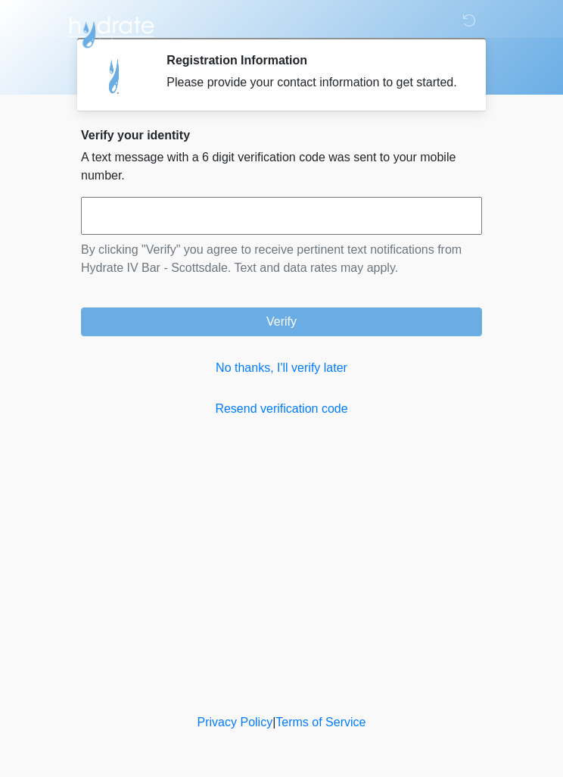
click at [137, 220] on input "text" at bounding box center [281, 216] width 401 height 38
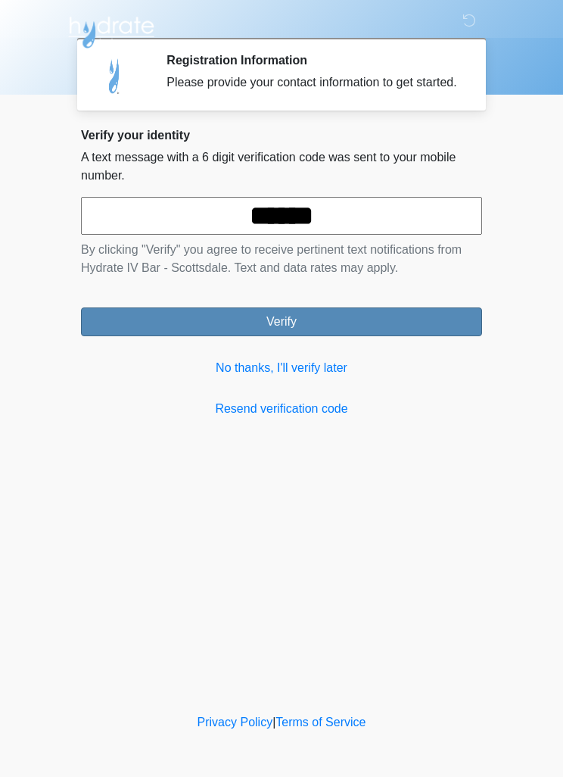
type input "******"
click at [409, 336] on button "Verify" at bounding box center [281, 321] width 401 height 29
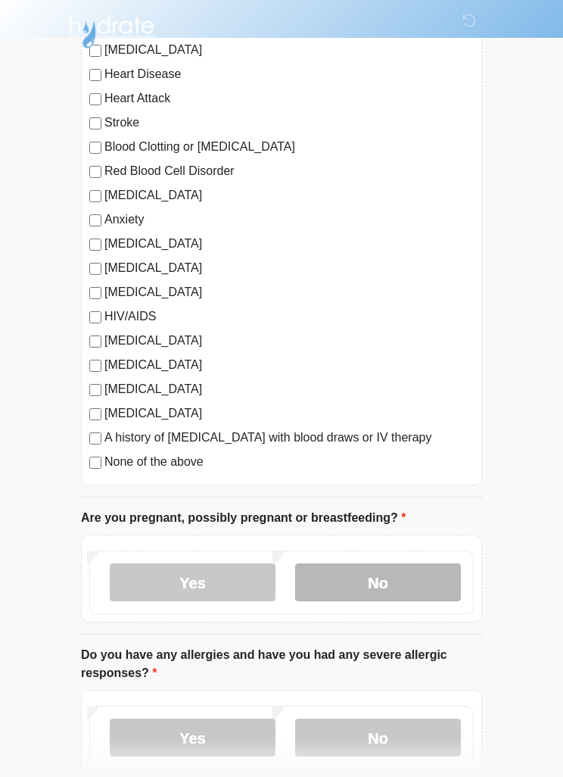
click at [426, 580] on label "No" at bounding box center [378, 582] width 166 height 38
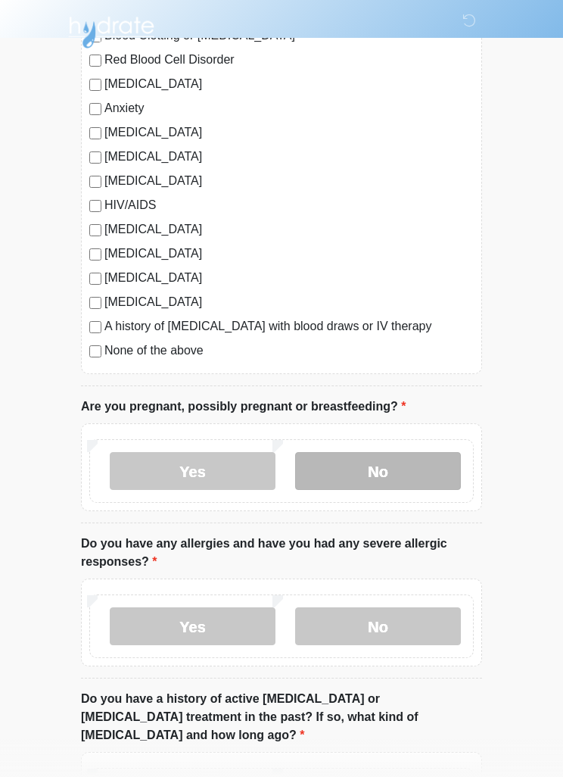
scroll to position [273, 0]
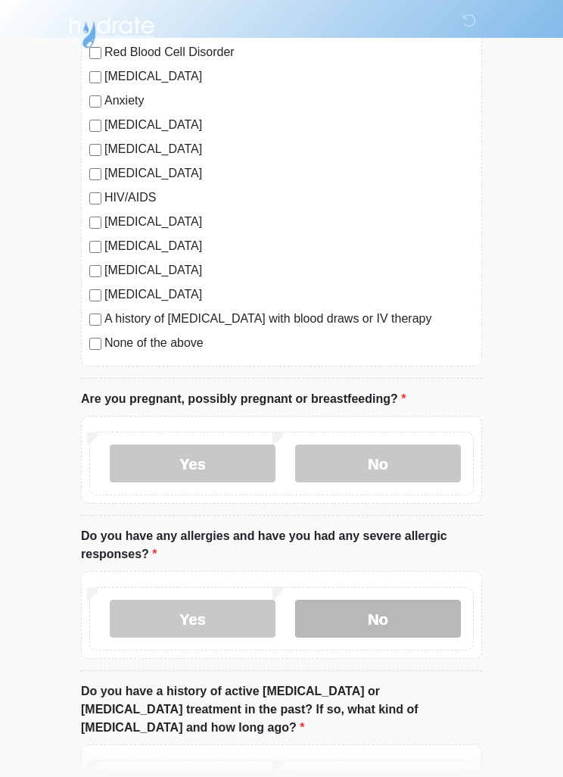
click at [421, 616] on label "No" at bounding box center [378, 619] width 166 height 38
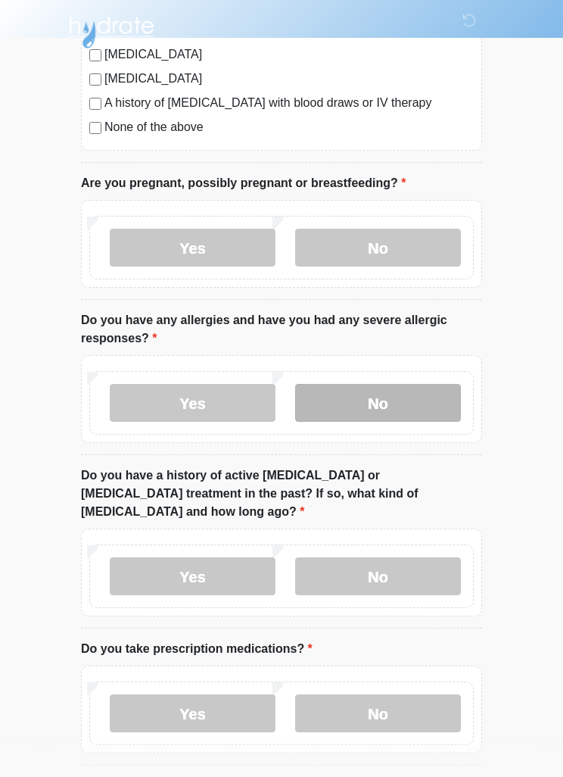
scroll to position [510, 0]
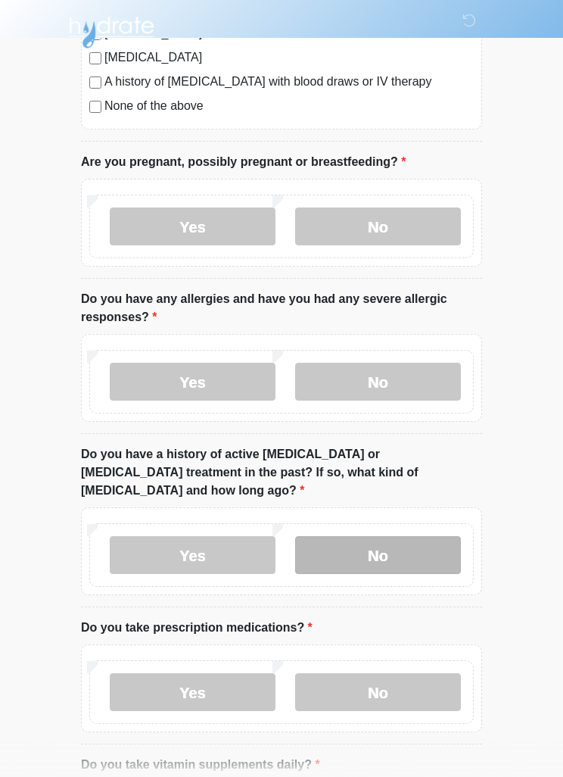
click at [451, 537] on label "No" at bounding box center [378, 555] width 166 height 38
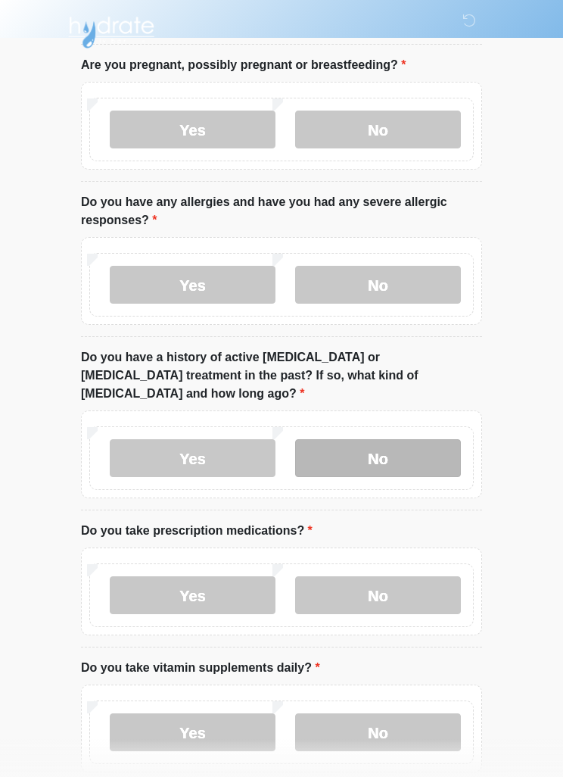
scroll to position [668, 0]
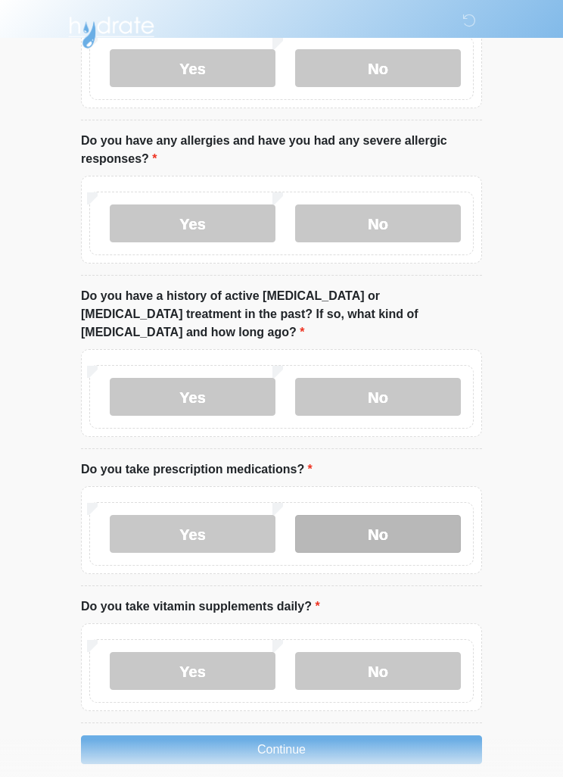
click at [447, 515] on label "No" at bounding box center [378, 534] width 166 height 38
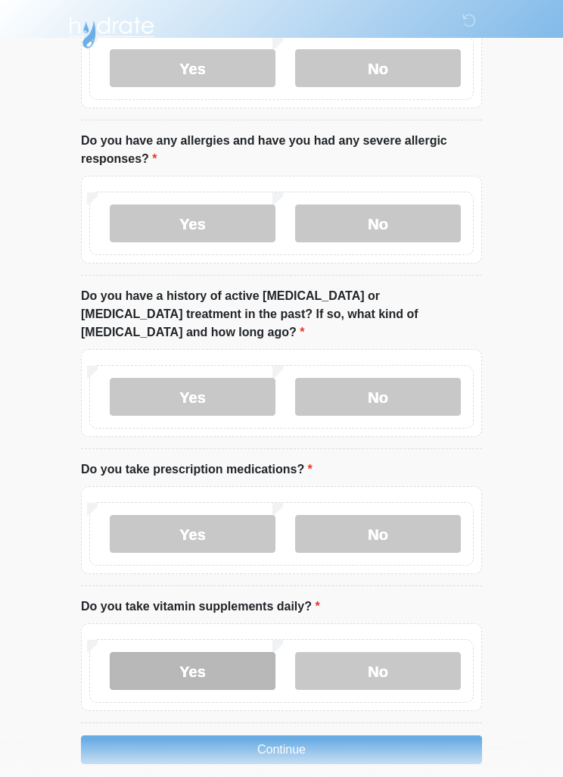
click at [145, 652] on label "Yes" at bounding box center [193, 671] width 166 height 38
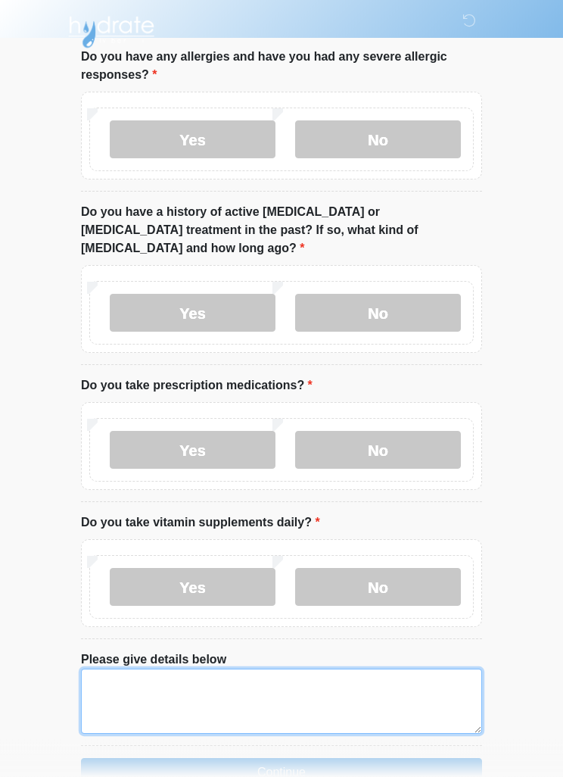
click at [120, 669] on textarea "Please give details below" at bounding box center [281, 701] width 401 height 65
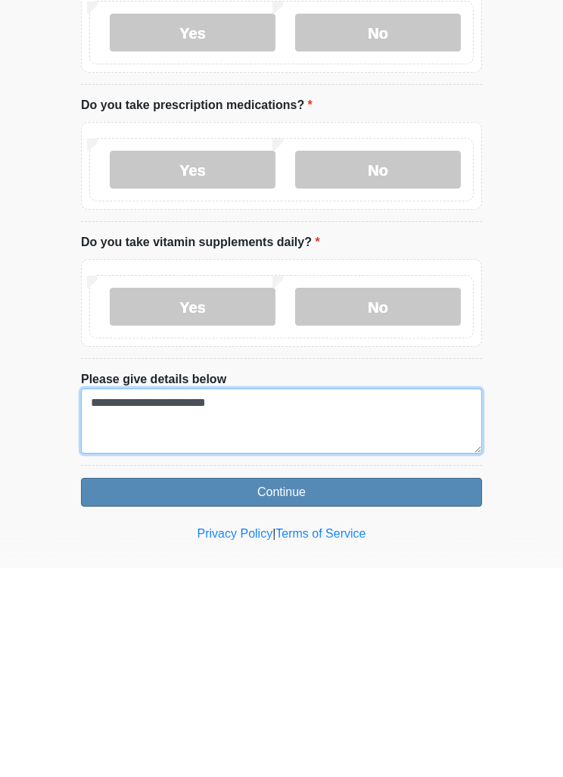
type textarea "**********"
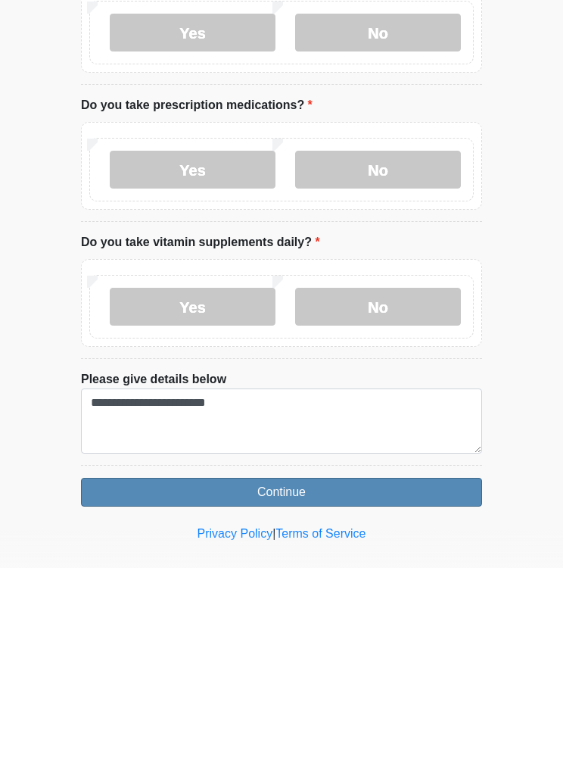
click at [430, 687] on button "Continue" at bounding box center [281, 701] width 401 height 29
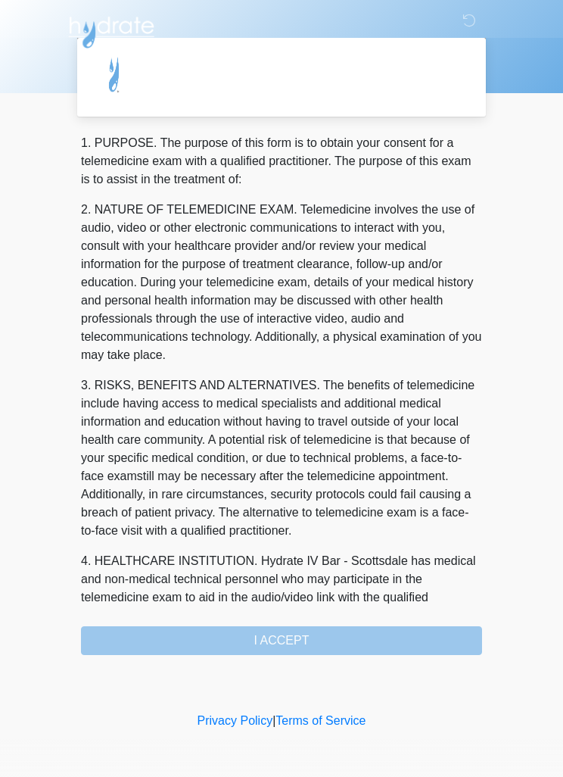
scroll to position [0, 0]
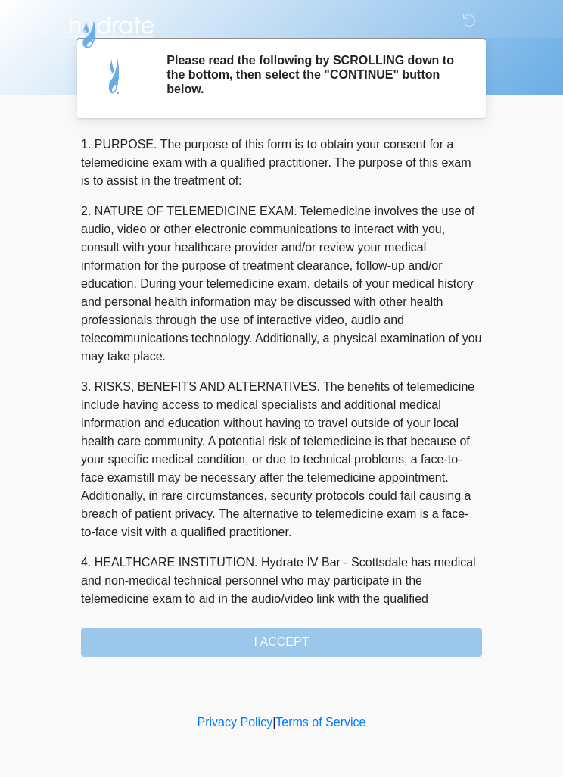
click at [435, 641] on div "1. PURPOSE. The purpose of this form is to obtain your consent for a telemedici…" at bounding box center [281, 396] width 401 height 521
click at [394, 641] on div "1. PURPOSE. The purpose of this form is to obtain your consent for a telemedici…" at bounding box center [281, 396] width 401 height 521
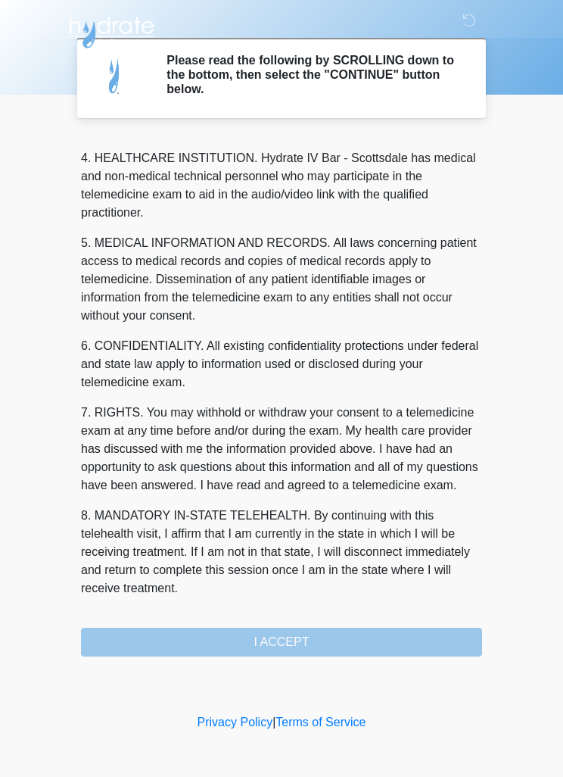
scroll to position [423, 0]
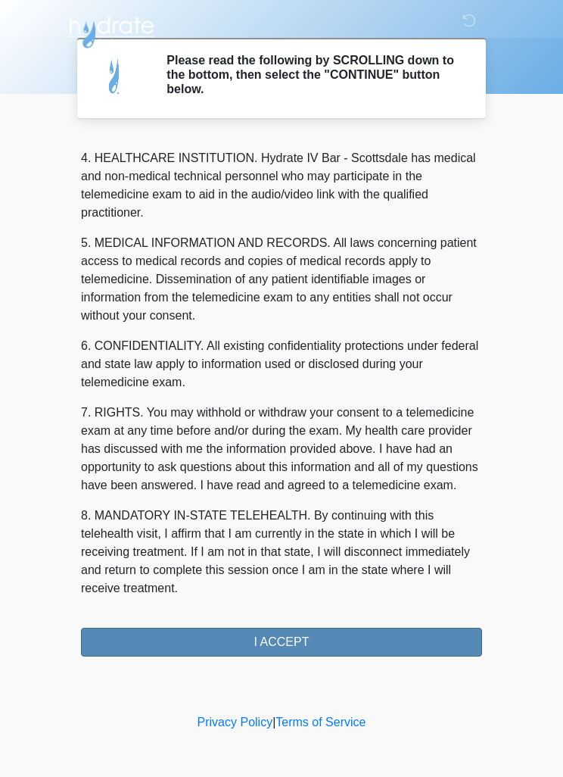
click at [392, 634] on button "I ACCEPT" at bounding box center [281, 642] width 401 height 29
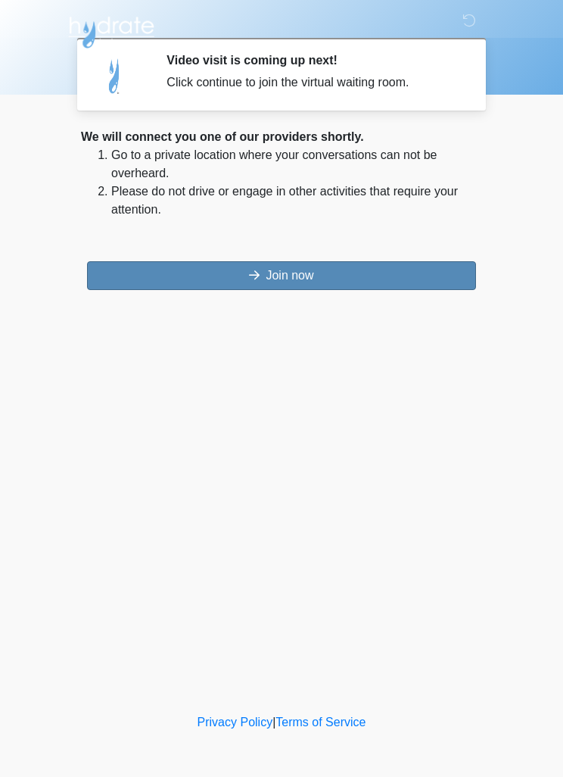
click at [195, 289] on button "Join now" at bounding box center [281, 275] width 389 height 29
